Goal: Task Accomplishment & Management: Use online tool/utility

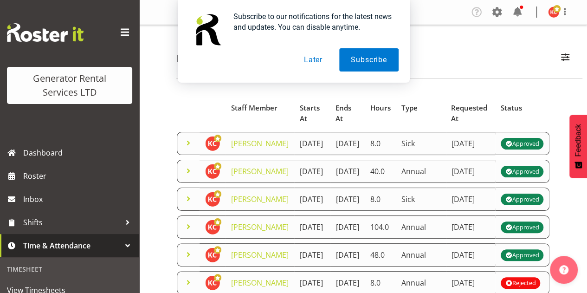
click at [315, 60] on button "Later" at bounding box center [313, 59] width 42 height 23
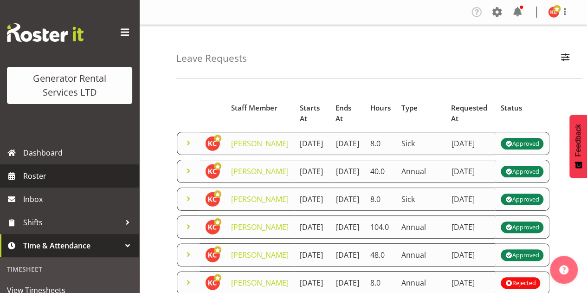
click at [63, 175] on span "Roster" at bounding box center [78, 176] width 111 height 14
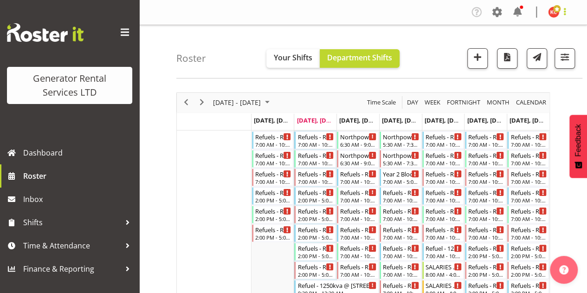
click at [566, 13] on span at bounding box center [564, 11] width 11 height 11
click at [498, 10] on span at bounding box center [497, 12] width 15 height 15
click at [455, 13] on nav "Tasks Jobs Employees Profile Log Out" at bounding box center [363, 12] width 429 height 15
click at [569, 59] on span "button" at bounding box center [565, 57] width 12 height 12
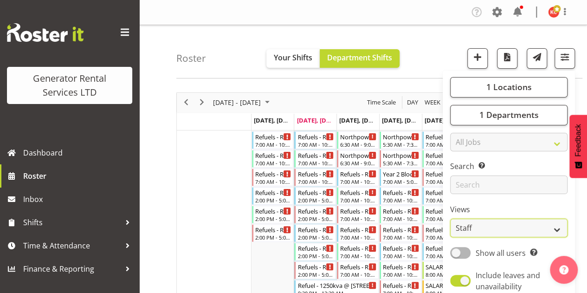
click at [555, 227] on select "Staff Role Shift - Horizontal Shift - Vertical Staff - Location" at bounding box center [508, 228] width 117 height 19
select select "shift"
click at [451, 219] on select "Staff Role Shift - Horizontal Shift - Vertical Staff - Location" at bounding box center [508, 228] width 117 height 19
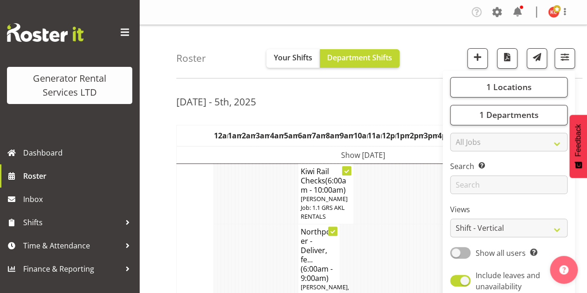
click at [403, 100] on div "Sep 29th - 5th, 2025" at bounding box center [363, 102] width 374 height 21
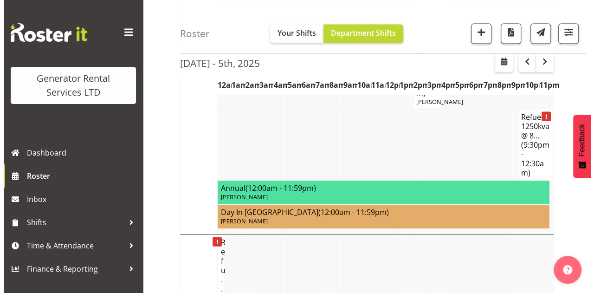
scroll to position [966, 0]
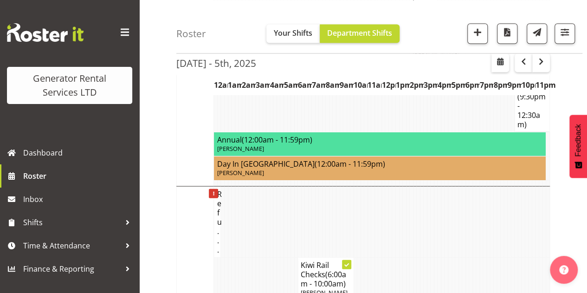
click at [451, 132] on td at bounding box center [450, 96] width 4 height 71
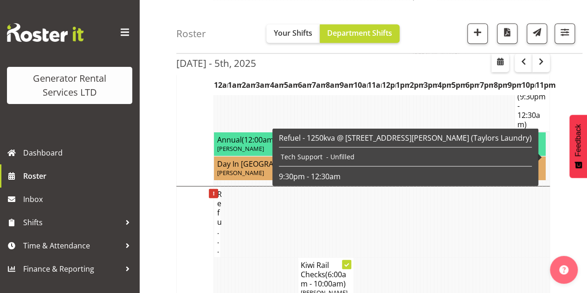
click at [525, 129] on h4 "Refuel - 1250kva @ 8... (9:30pm - 12:30am)" at bounding box center [532, 96] width 29 height 65
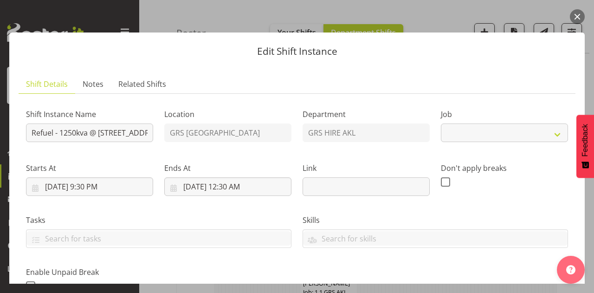
select select "9"
click at [484, 208] on div "Skills GRS AKL GRS NPE GRS TRG SHEQ" at bounding box center [435, 227] width 277 height 52
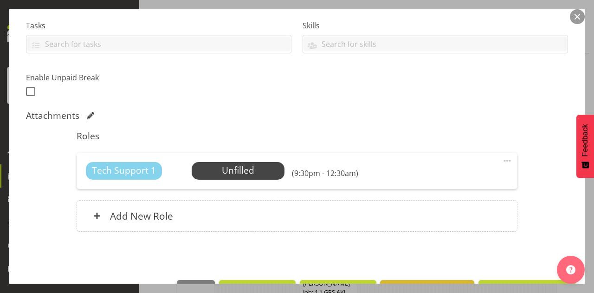
scroll to position [224, 0]
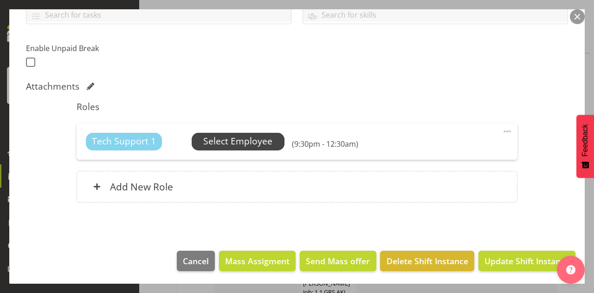
click at [254, 143] on span "Select Employee" at bounding box center [237, 141] width 69 height 13
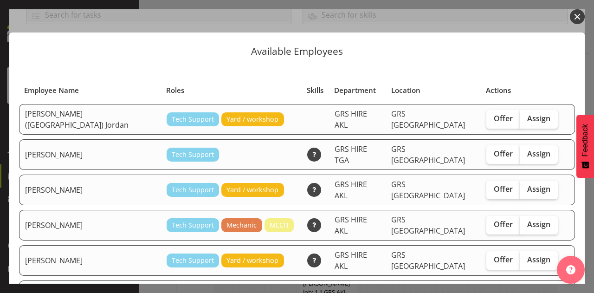
scroll to position [240, 0]
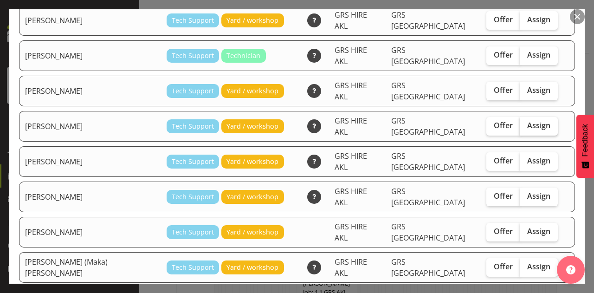
click at [527, 121] on span "Assign" at bounding box center [538, 125] width 23 height 9
click at [520, 123] on input "Assign" at bounding box center [523, 126] width 6 height 6
checkbox input "true"
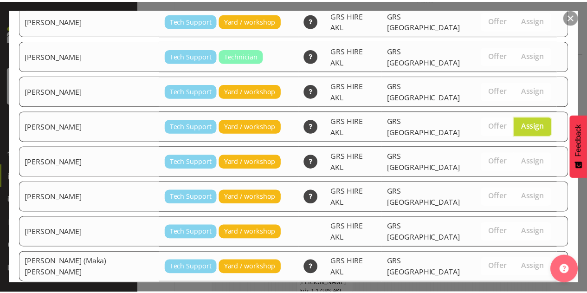
scroll to position [279, 0]
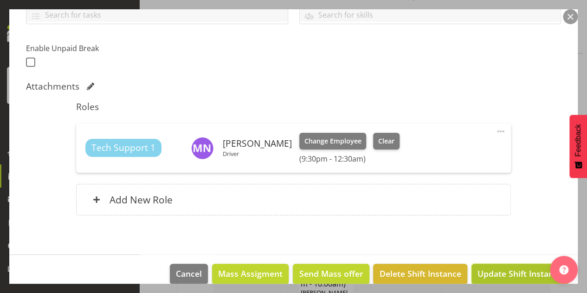
click at [506, 271] on span "Update Shift Instance" at bounding box center [520, 273] width 85 height 12
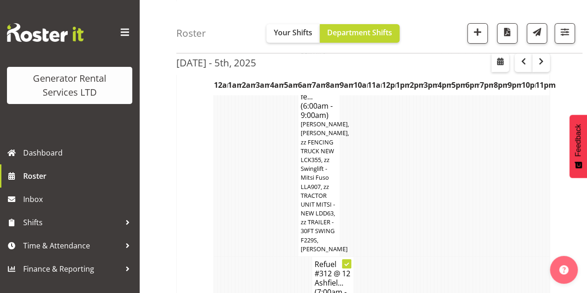
scroll to position [671, 0]
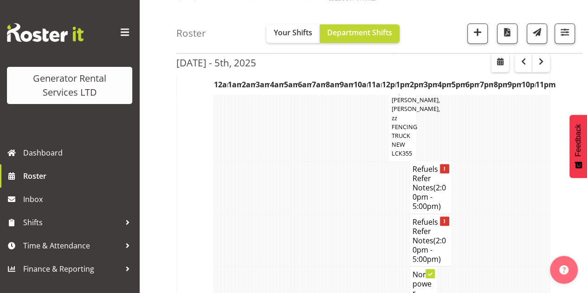
click at [515, 152] on td at bounding box center [517, 90] width 4 height 143
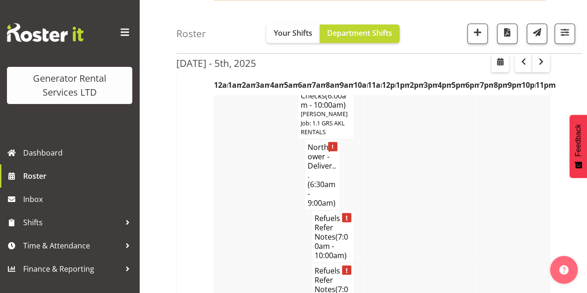
scroll to position [1154, 0]
click at [478, 30] on span "button" at bounding box center [478, 32] width 12 height 12
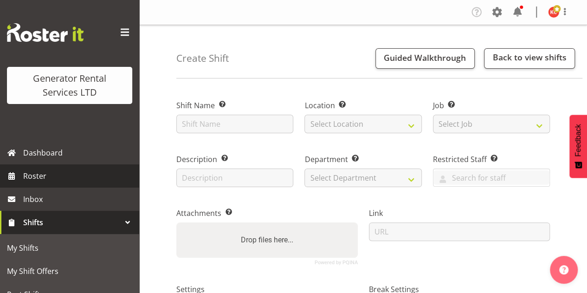
click at [54, 176] on span "Roster" at bounding box center [78, 176] width 111 height 14
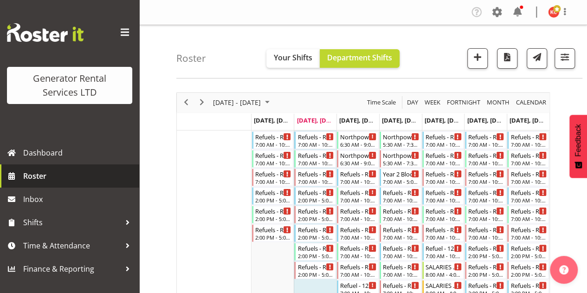
click at [48, 176] on span "Roster" at bounding box center [78, 176] width 111 height 14
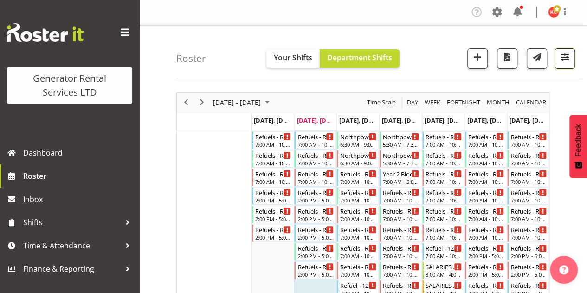
click at [564, 60] on span "button" at bounding box center [565, 57] width 12 height 12
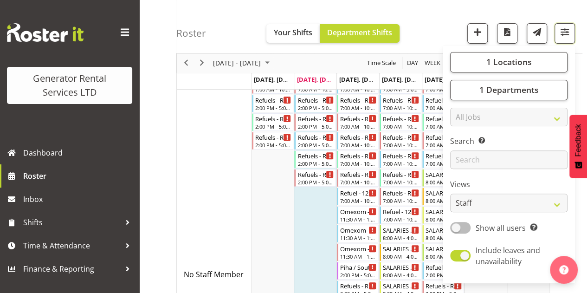
scroll to position [93, 0]
click at [508, 210] on select "Staff Role Shift - Horizontal Shift - Vertical Staff - Location" at bounding box center [508, 203] width 117 height 19
select select "shift"
click at [451, 194] on select "Staff Role Shift - Horizontal Shift - Vertical Staff - Location" at bounding box center [508, 203] width 117 height 19
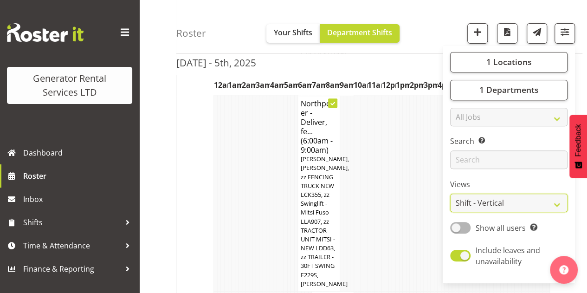
scroll to position [139, 0]
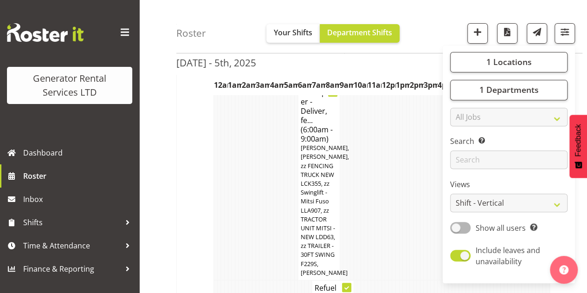
click at [434, 23] on div "Roster Your Shifts Department Shifts 1 Locations Clear GRS [GEOGRAPHIC_DATA] GR…" at bounding box center [379, 26] width 406 height 53
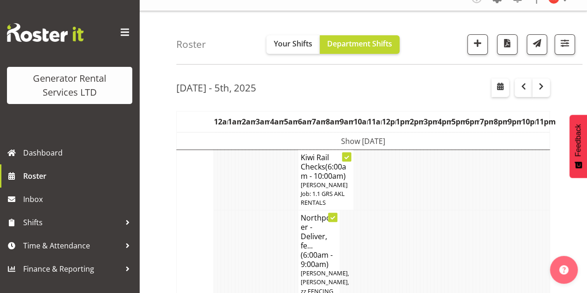
scroll to position [0, 0]
